Goal: Complete application form: Complete application form

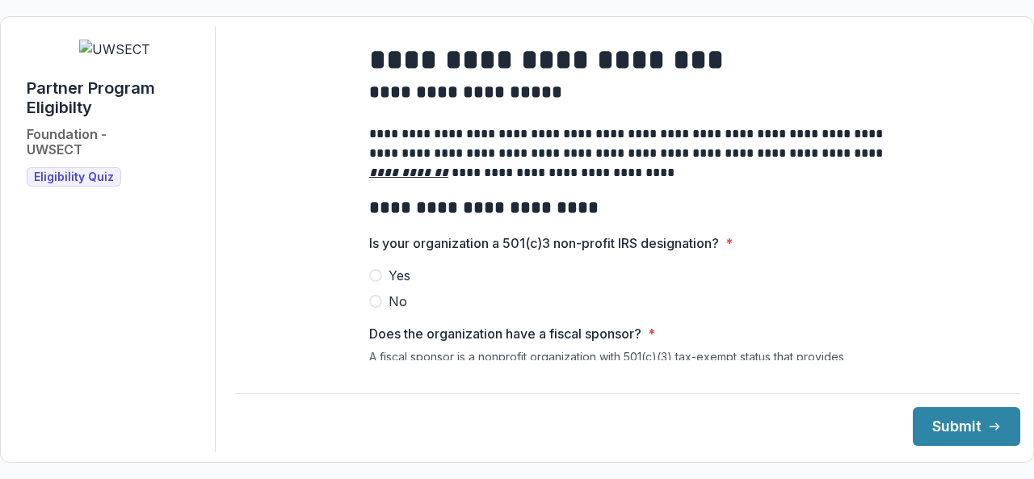
scroll to position [99, 0]
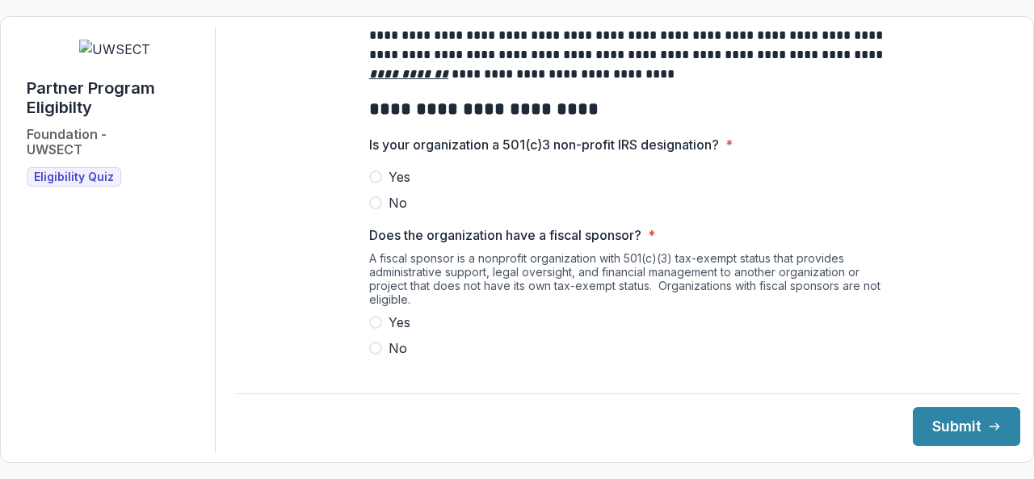
click at [379, 187] on label "Yes" at bounding box center [627, 176] width 517 height 19
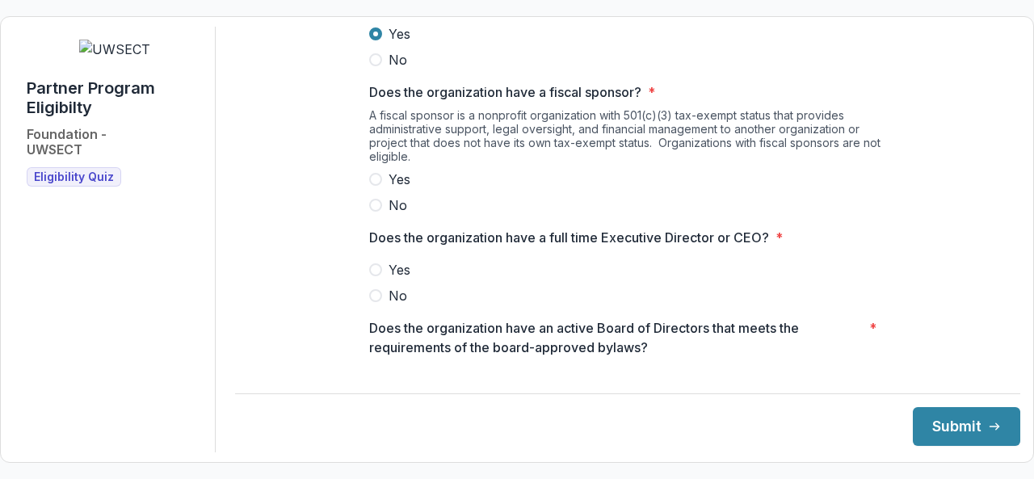
scroll to position [239, 0]
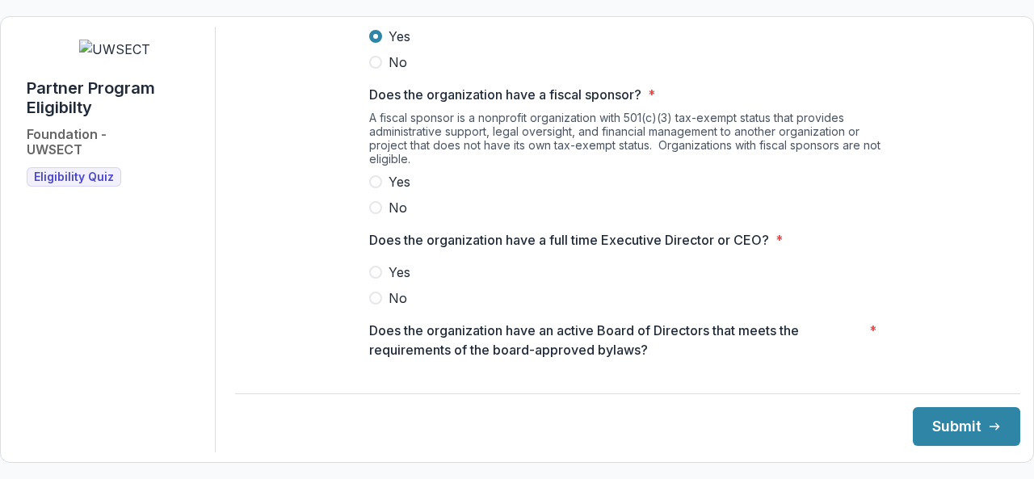
click at [373, 214] on span at bounding box center [375, 207] width 13 height 13
click at [373, 279] on span at bounding box center [375, 272] width 13 height 13
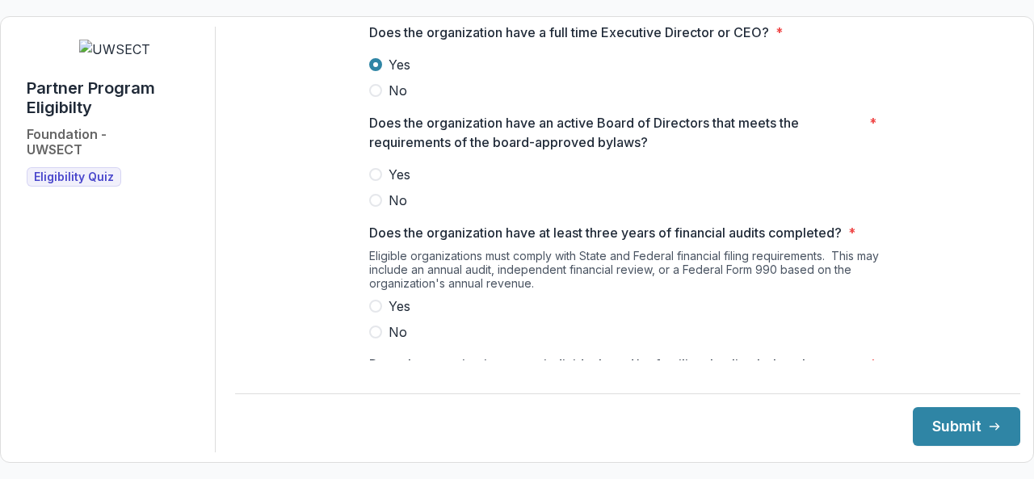
scroll to position [447, 0]
click at [369, 183] on label "Yes" at bounding box center [627, 173] width 517 height 19
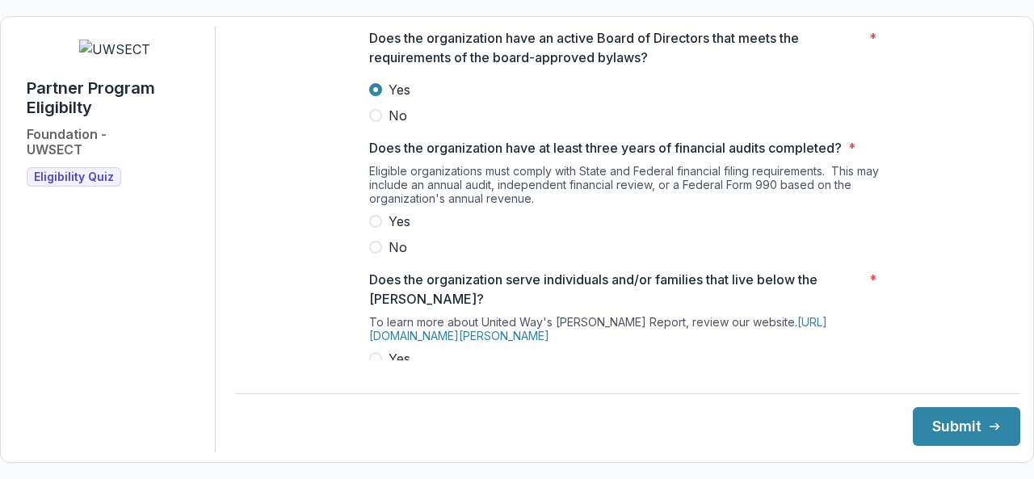
scroll to position [531, 0]
click at [379, 228] on span at bounding box center [375, 221] width 13 height 13
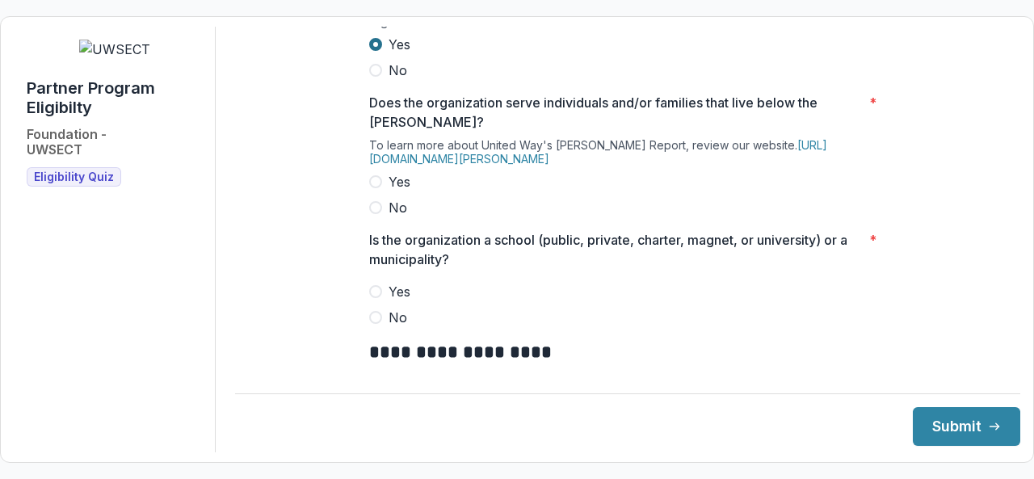
scroll to position [707, 0]
click at [373, 187] on span at bounding box center [375, 182] width 13 height 13
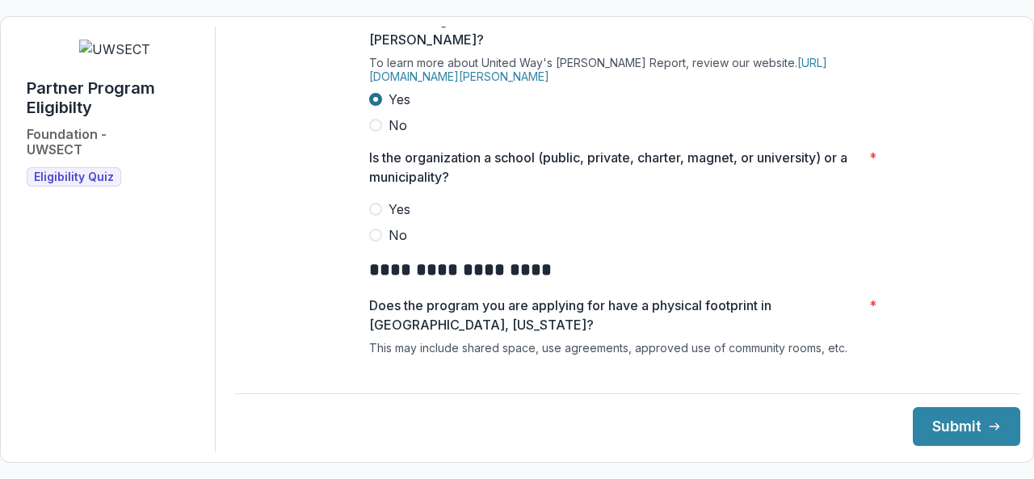
scroll to position [790, 0]
click at [370, 238] on label "No" at bounding box center [627, 235] width 517 height 19
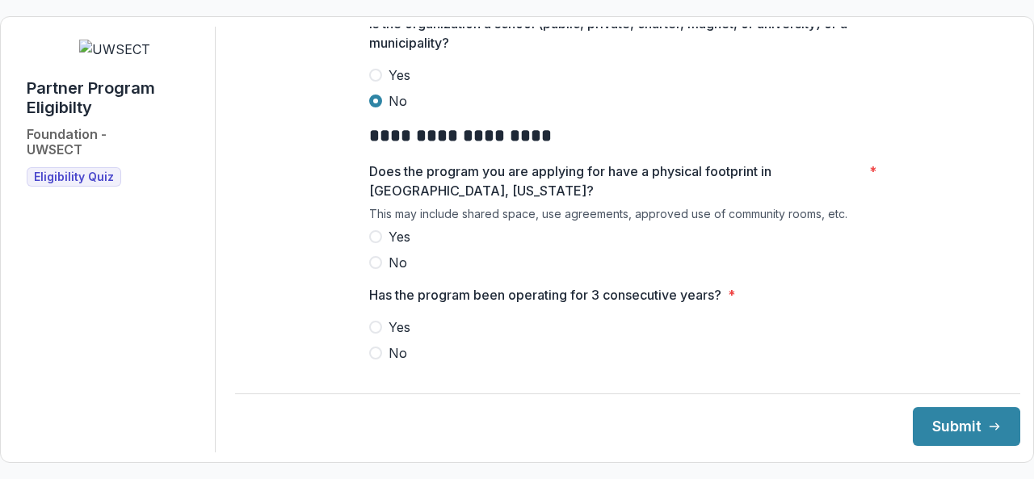
scroll to position [924, 0]
click at [371, 244] on span at bounding box center [375, 237] width 13 height 13
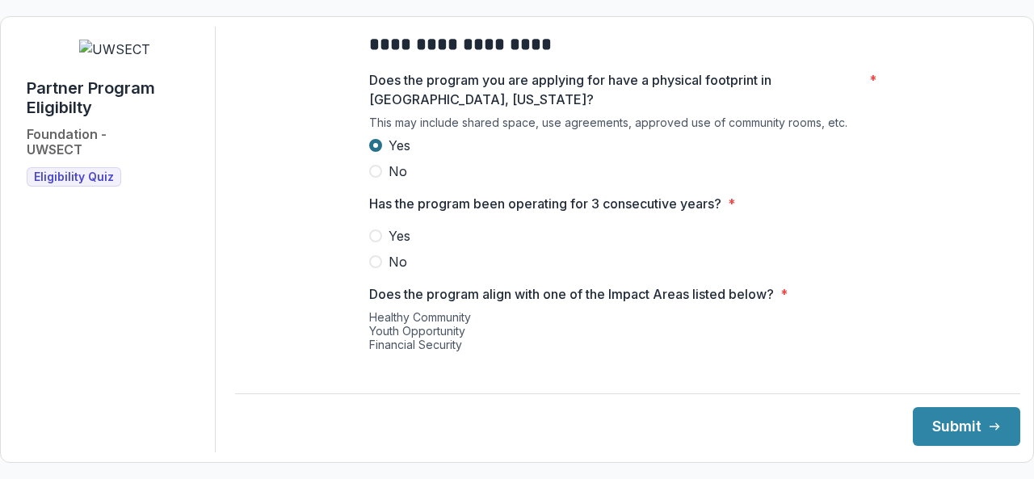
click at [371, 242] on span at bounding box center [375, 235] width 13 height 13
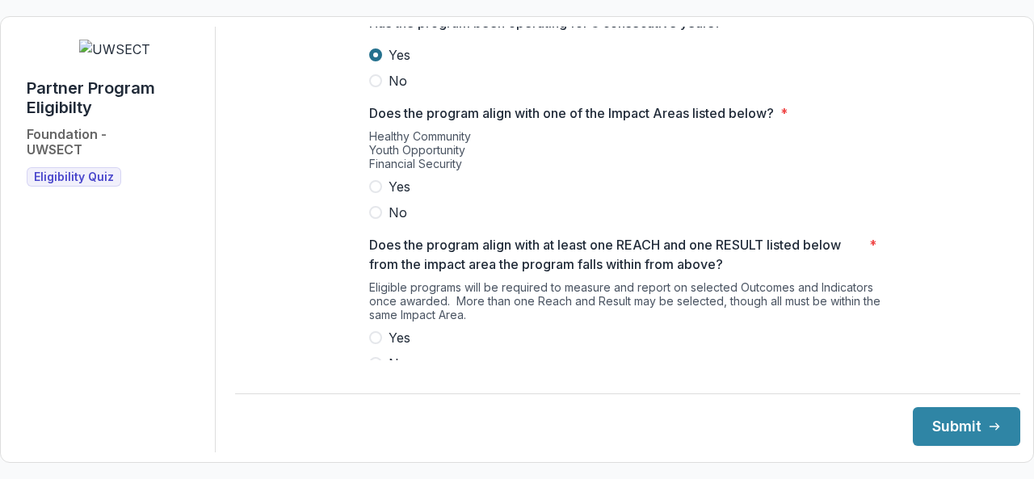
scroll to position [1195, 0]
click at [378, 193] on span at bounding box center [375, 188] width 13 height 13
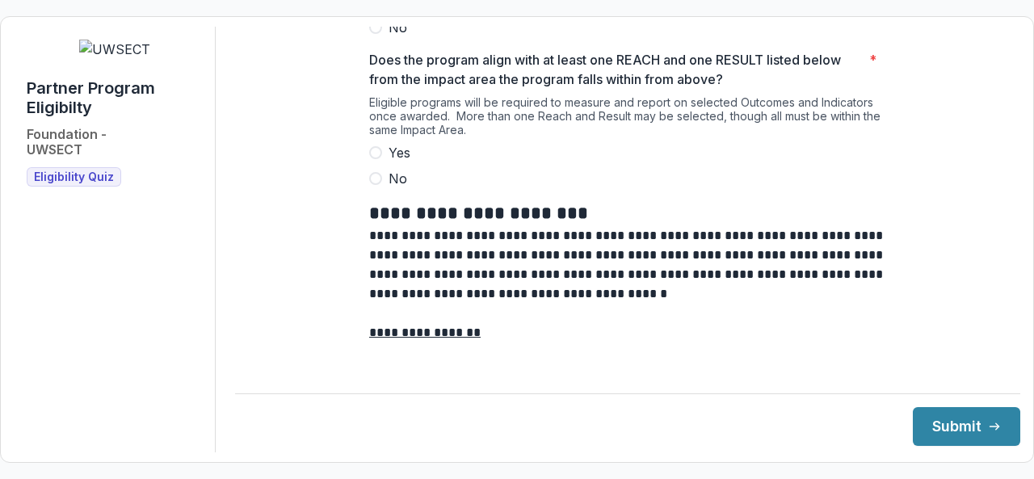
scroll to position [1382, 0]
